Goal: Check status

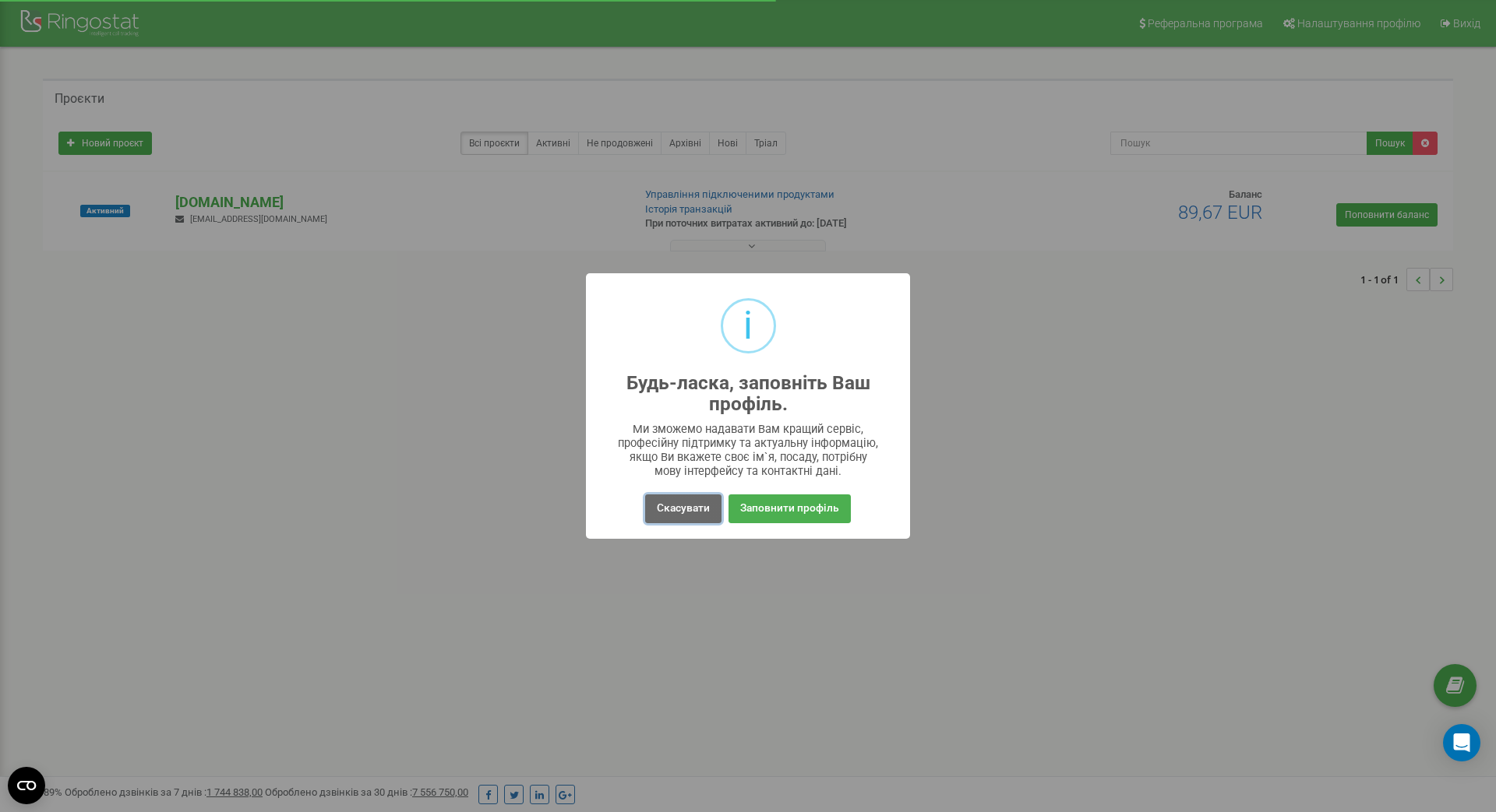
click at [686, 510] on button "Скасувати" at bounding box center [684, 509] width 76 height 29
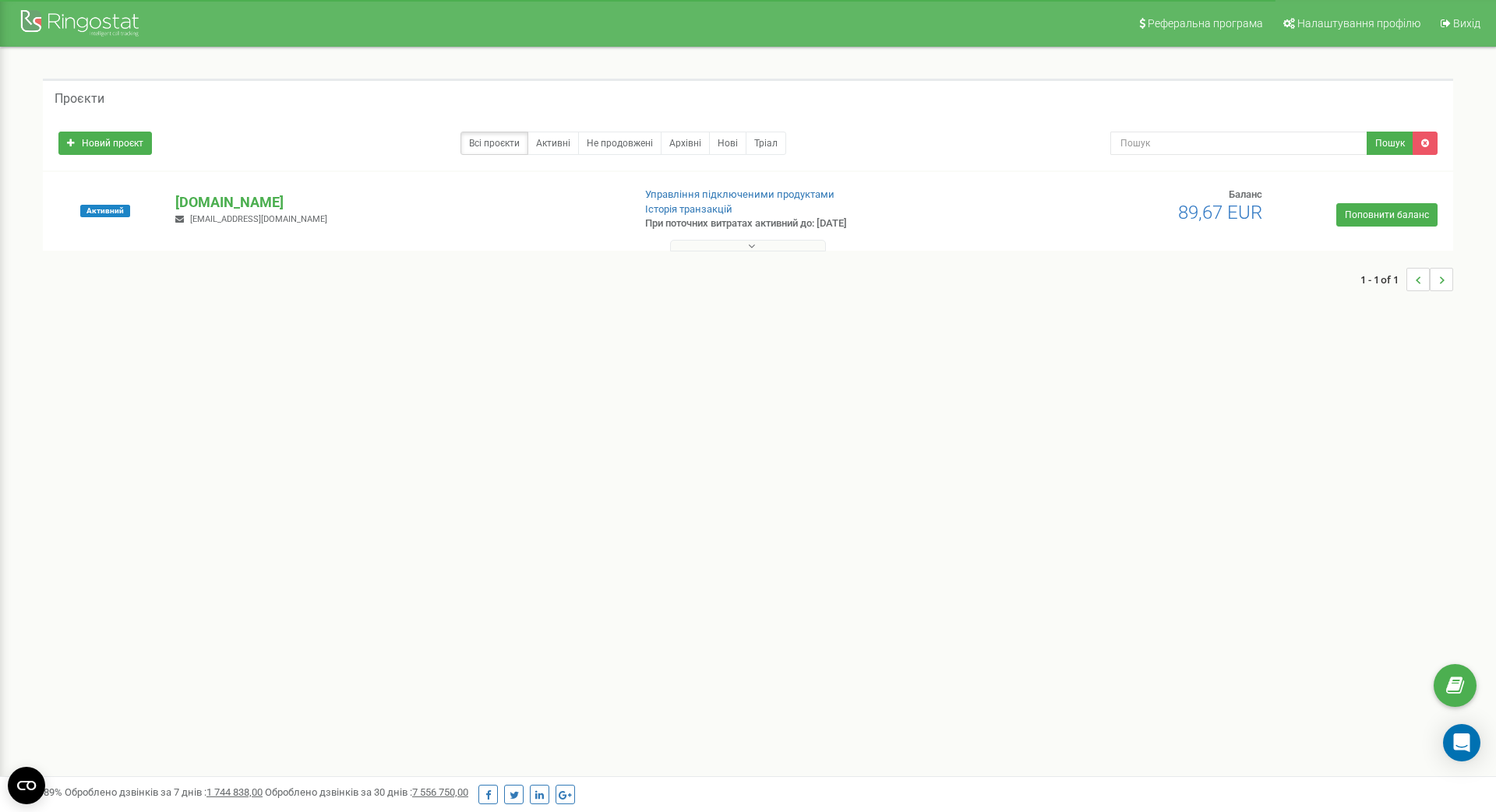
click at [762, 236] on div at bounding box center [748, 242] width 1403 height 15
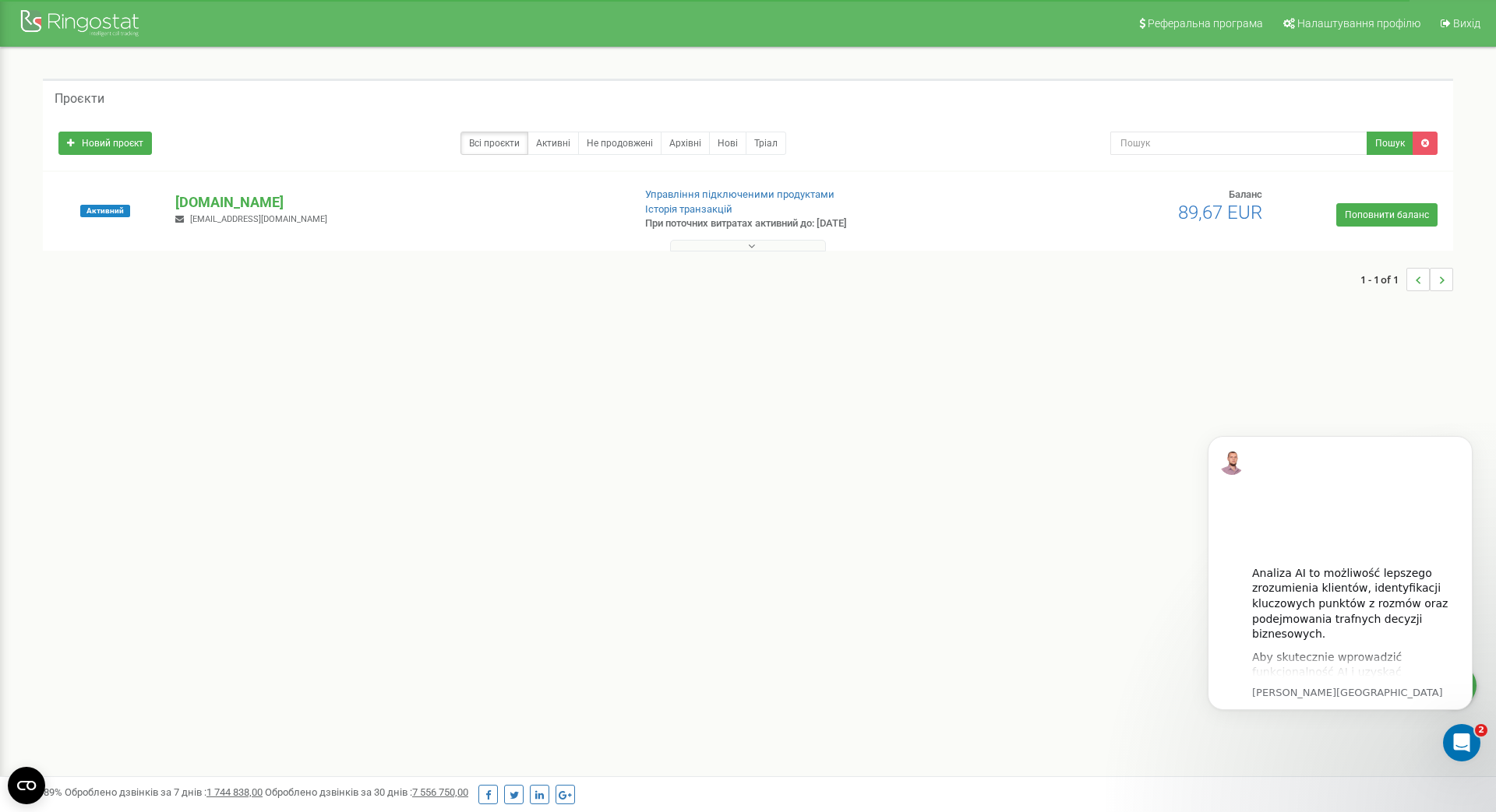
click at [759, 242] on button at bounding box center [748, 246] width 156 height 12
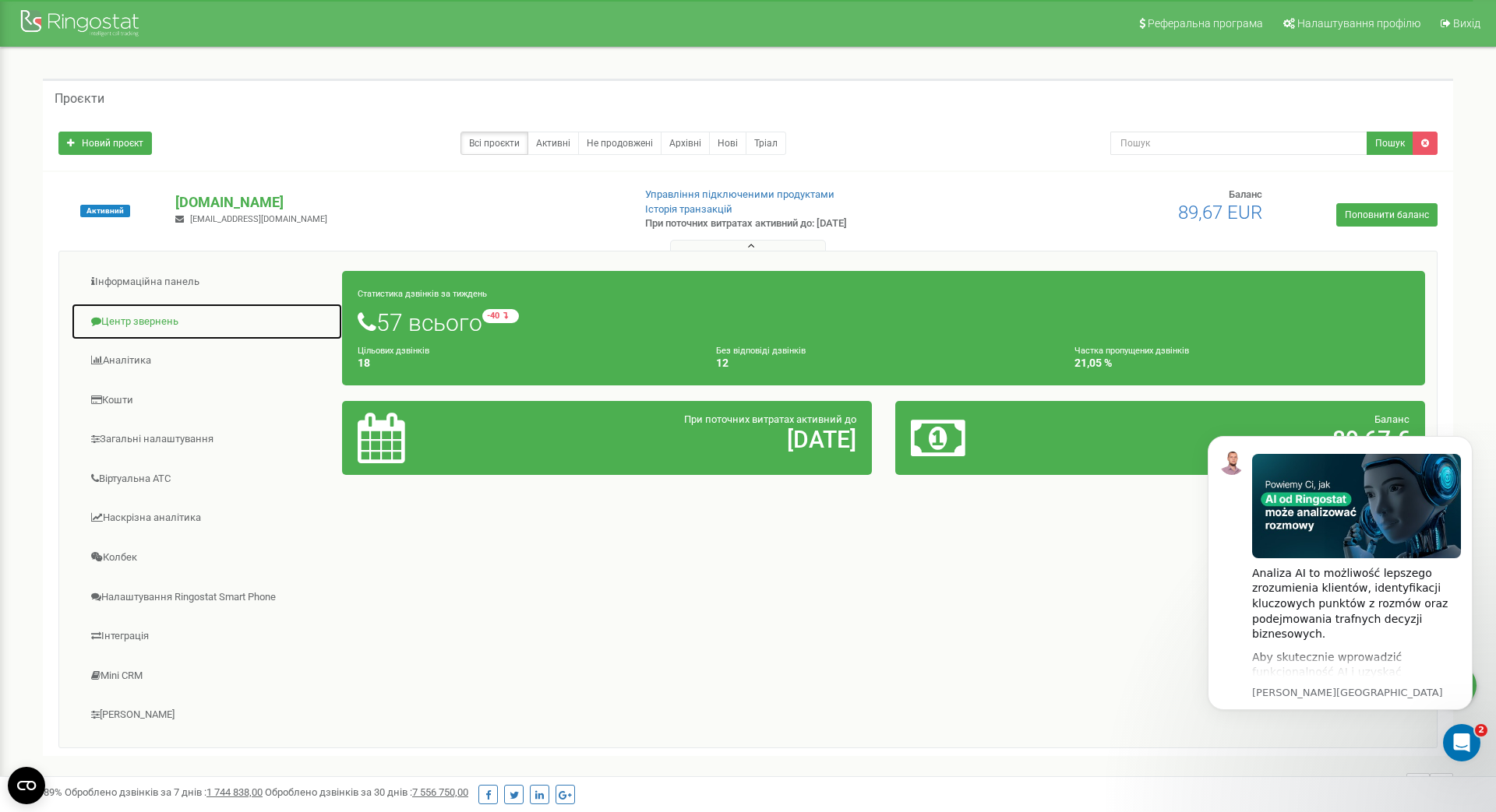
click at [156, 321] on link "Центр звернень" at bounding box center [207, 321] width 272 height 38
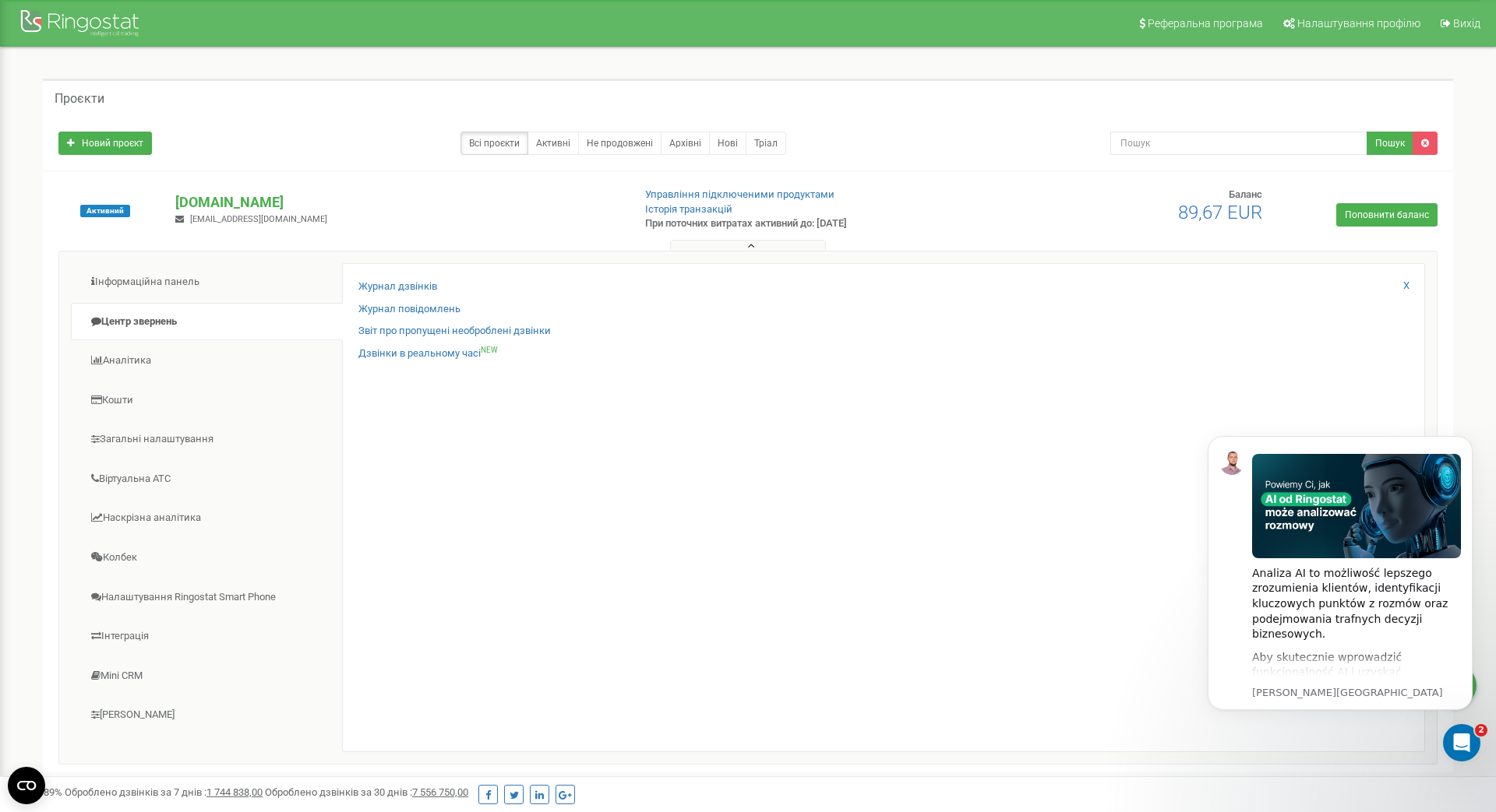
click at [355, 286] on div "Журнал дзвінків Журнал повідомлень Звіт про пропущені необроблені дзвінки Дзвін…" at bounding box center [883, 508] width 1083 height 489
click at [376, 285] on link "Журнал дзвінків" at bounding box center [398, 286] width 79 height 14
